Goal: Transaction & Acquisition: Purchase product/service

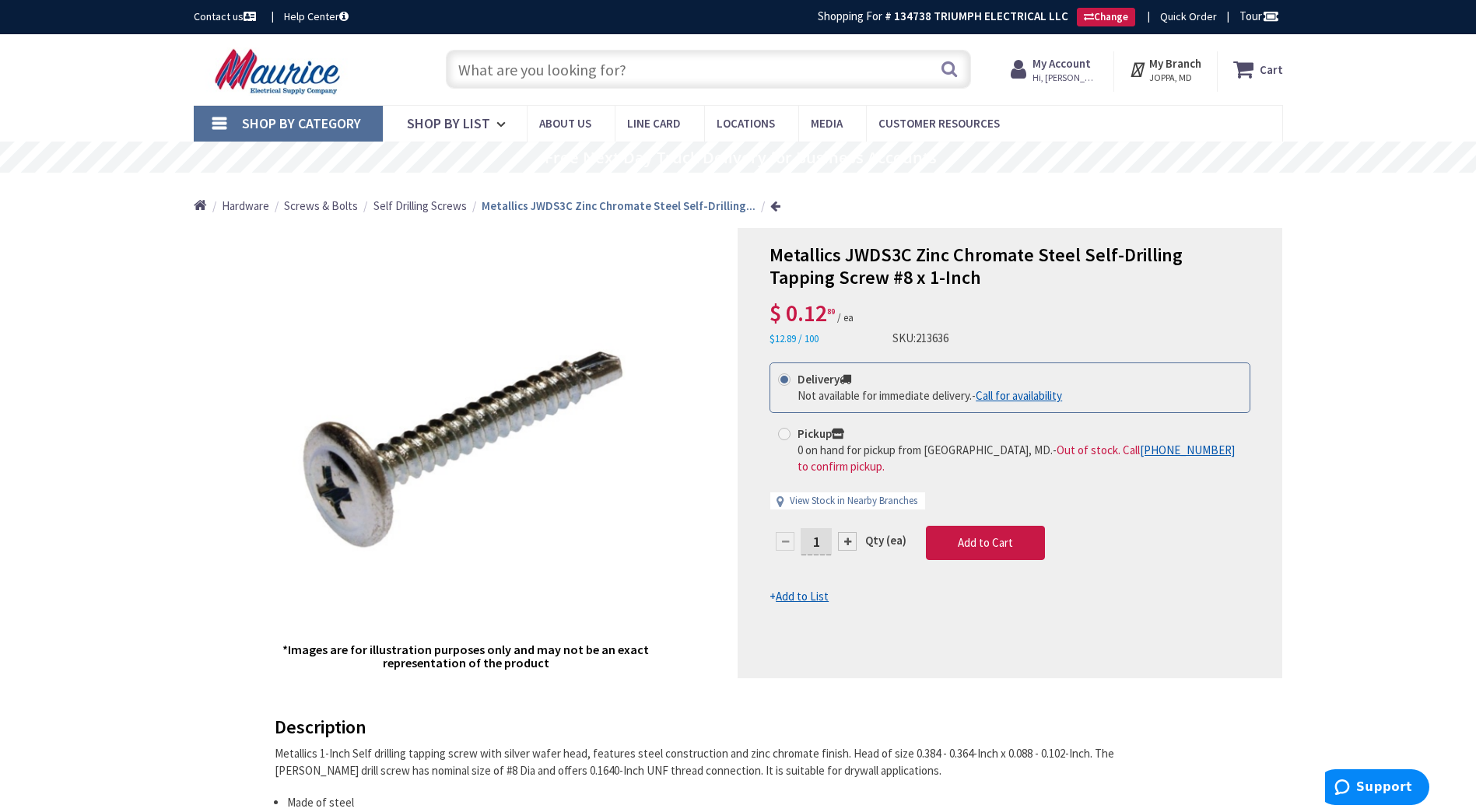
click at [581, 67] on input "text" at bounding box center [708, 68] width 525 height 39
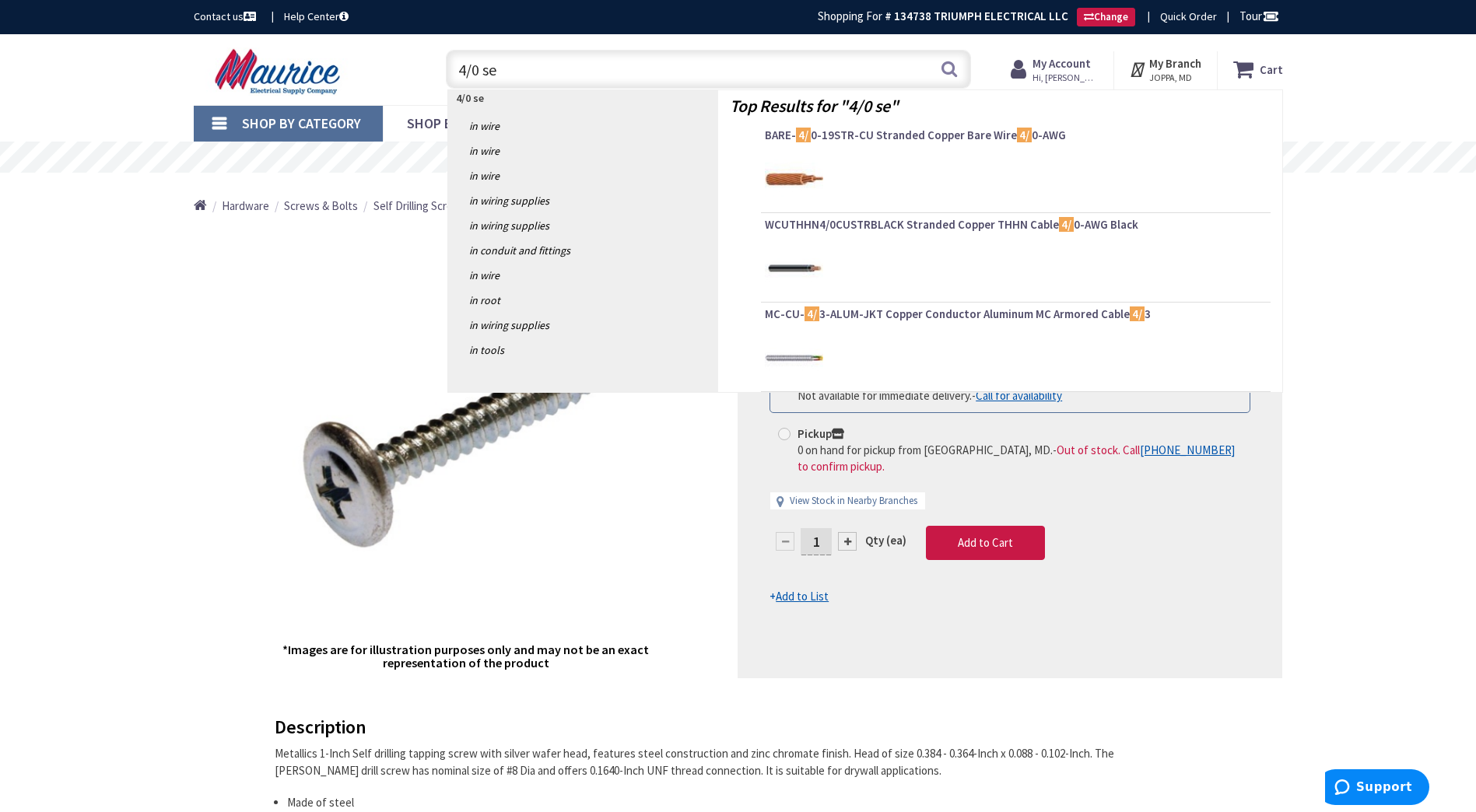
type input "4/0 ser"
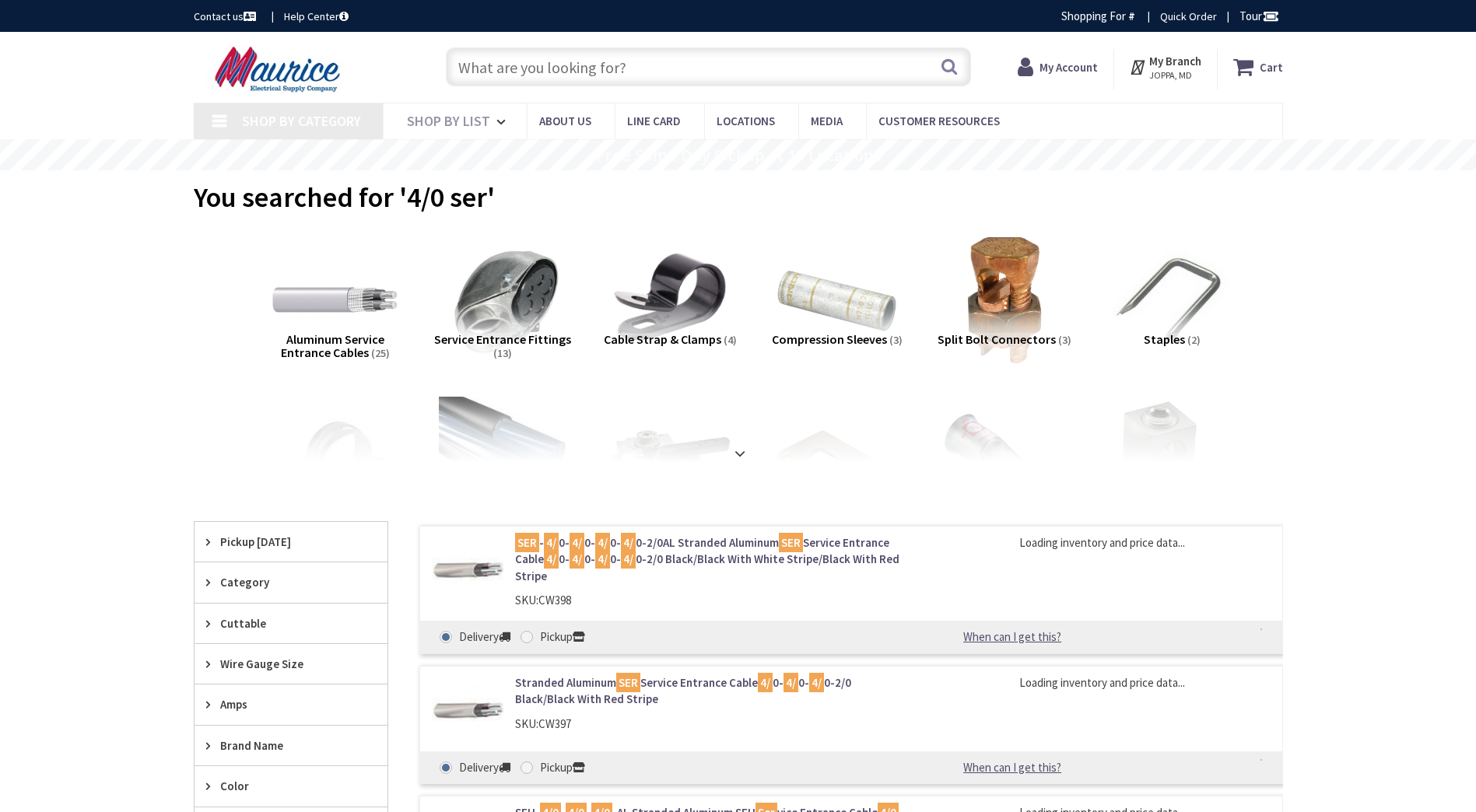
type input "[PERSON_NAME], Rising Sun, MD 21911, [GEOGRAPHIC_DATA]"
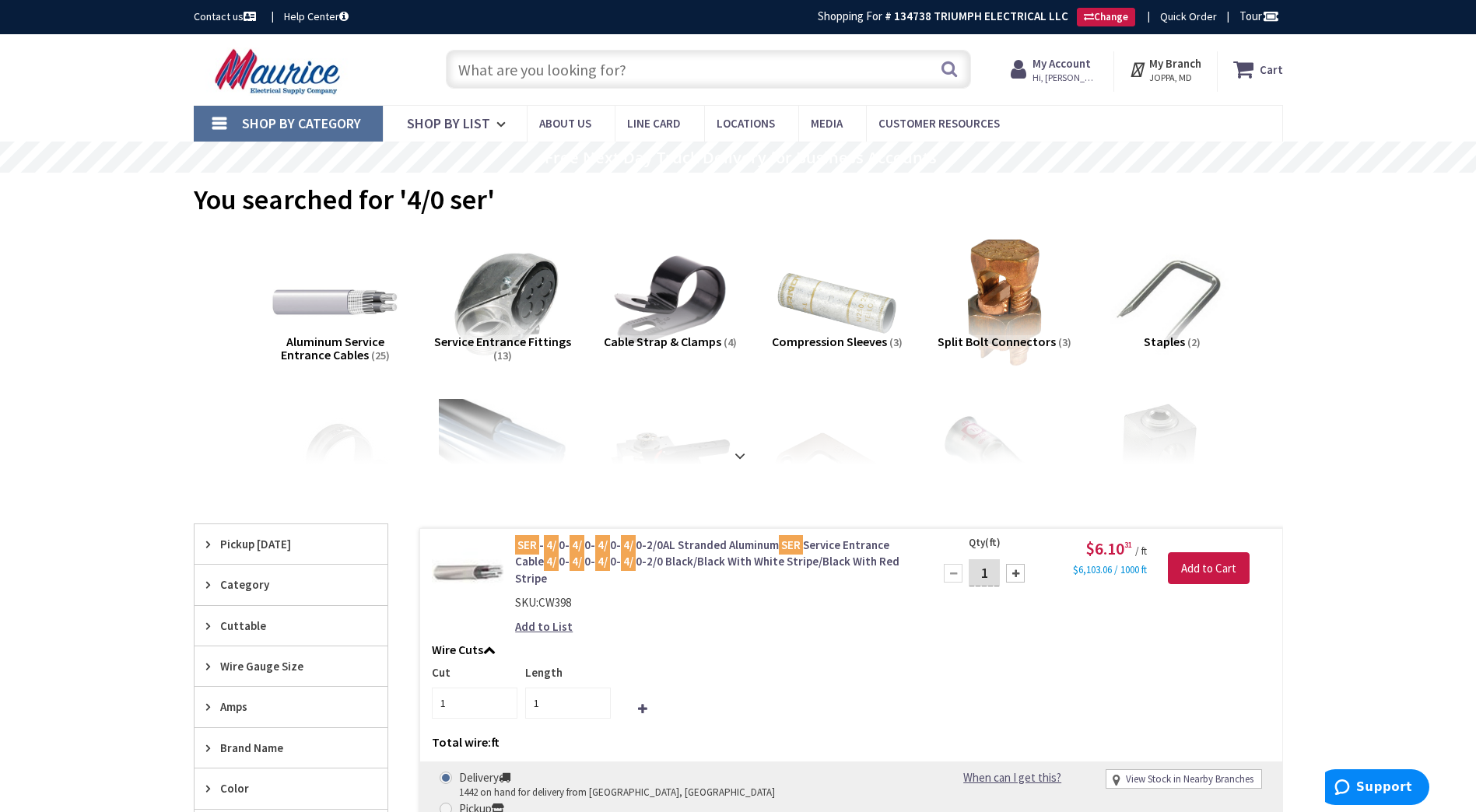
click at [606, 78] on input "text" at bounding box center [708, 68] width 525 height 39
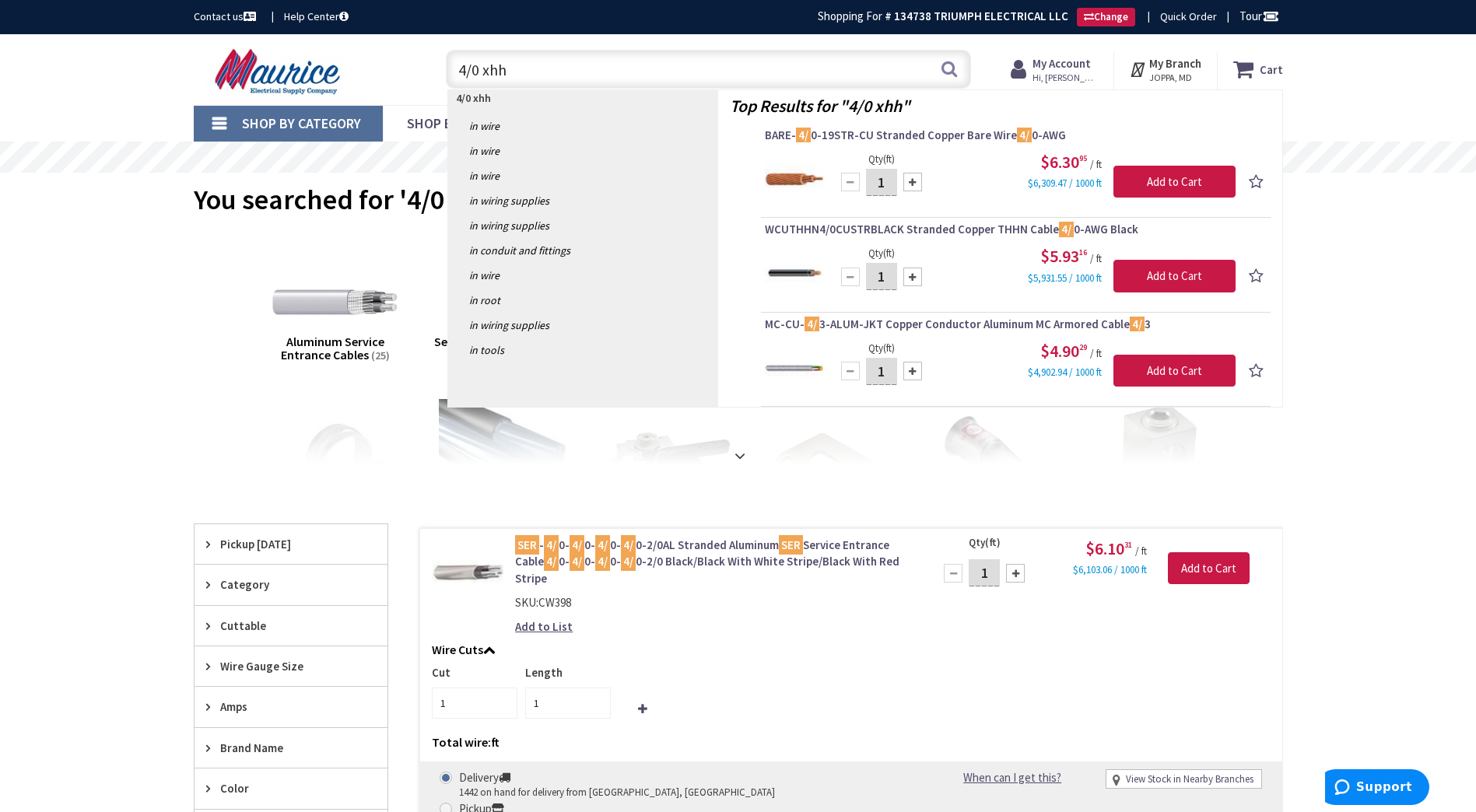
type input "4/0 xhhw"
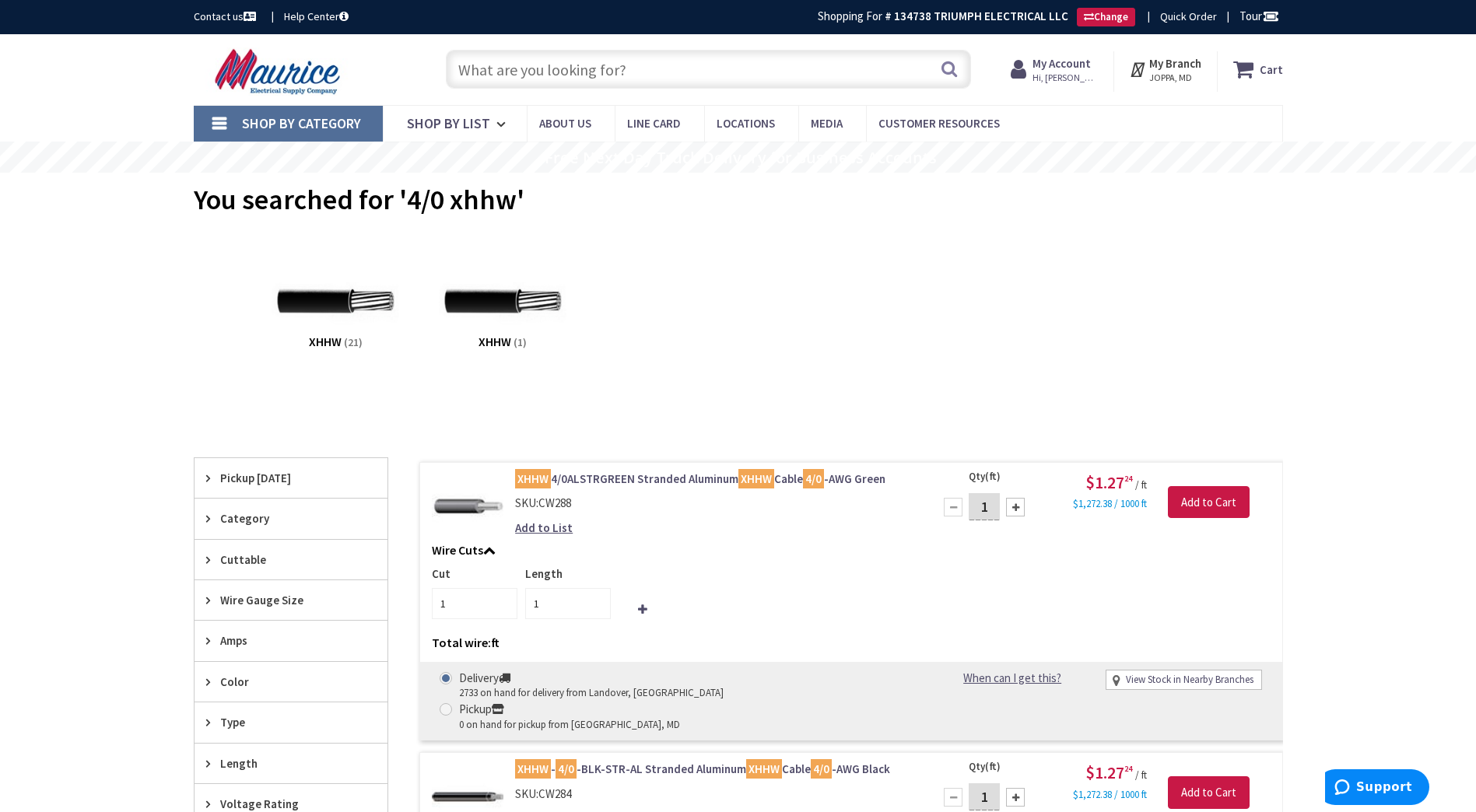
click at [606, 78] on input "text" at bounding box center [708, 68] width 525 height 39
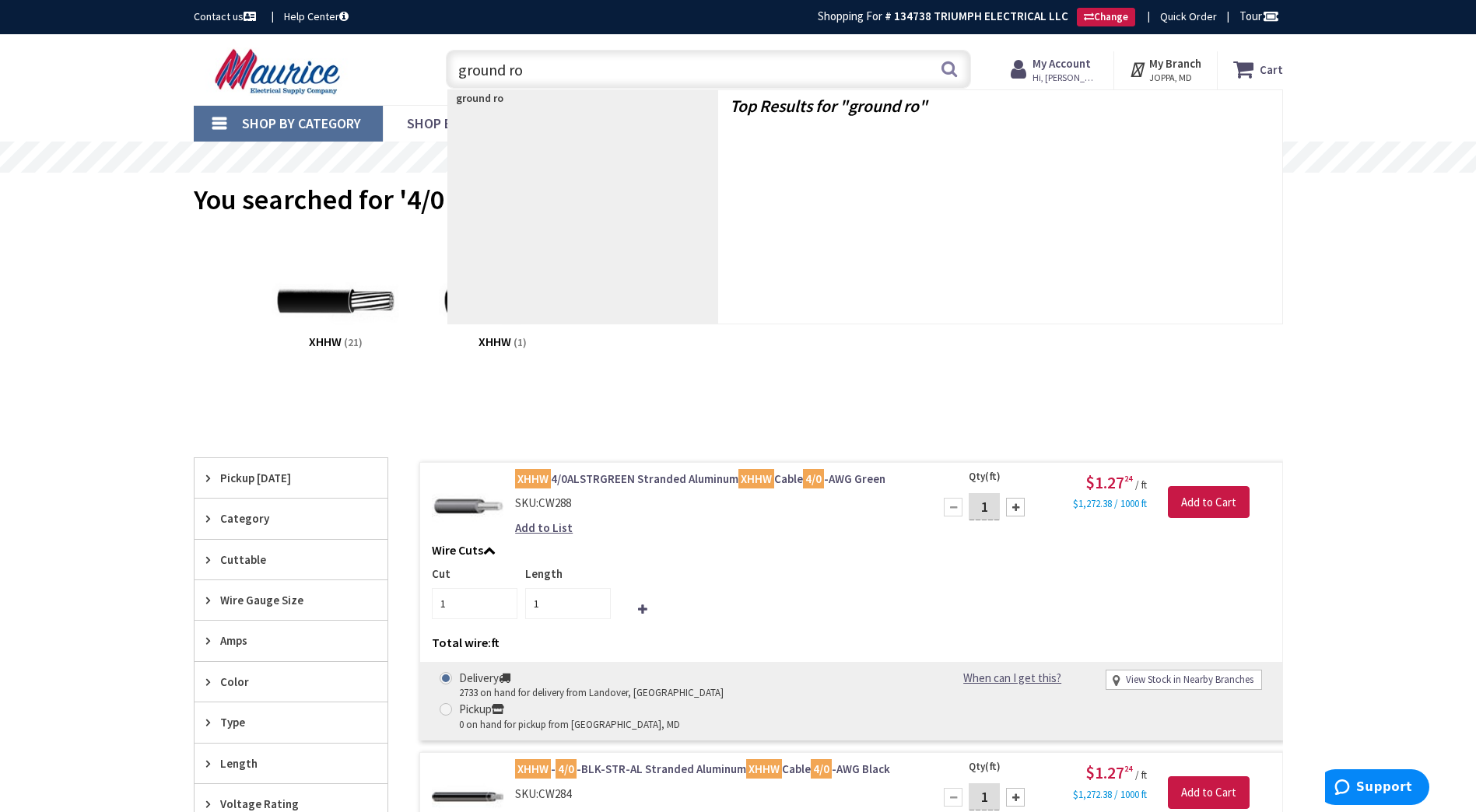
type input "ground rod"
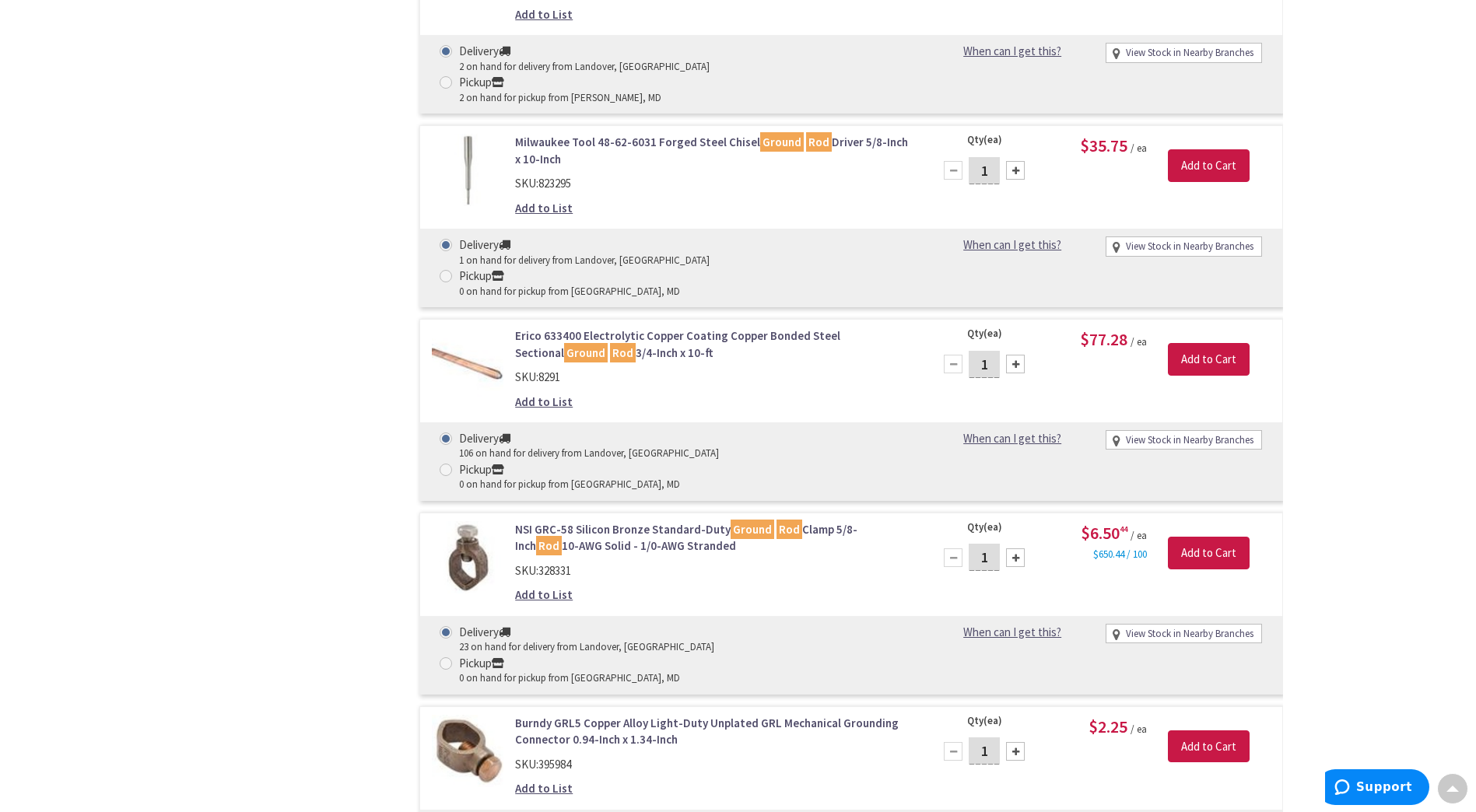
scroll to position [2242, 0]
